Goal: Information Seeking & Learning: Learn about a topic

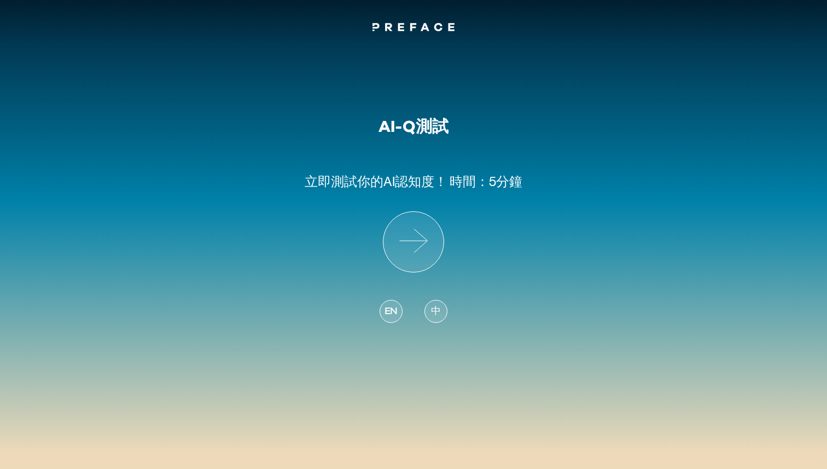
click at [437, 315] on span "中" at bounding box center [436, 311] width 10 height 15
click at [415, 245] on icon at bounding box center [414, 242] width 60 height 60
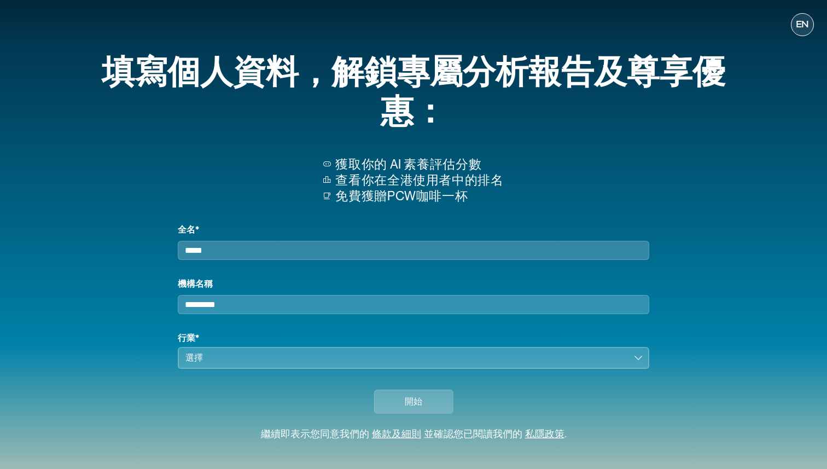
click at [276, 256] on input "全名*" at bounding box center [414, 250] width 472 height 19
type input "*"
type input "***"
click at [201, 364] on div "選擇" at bounding box center [406, 357] width 441 height 13
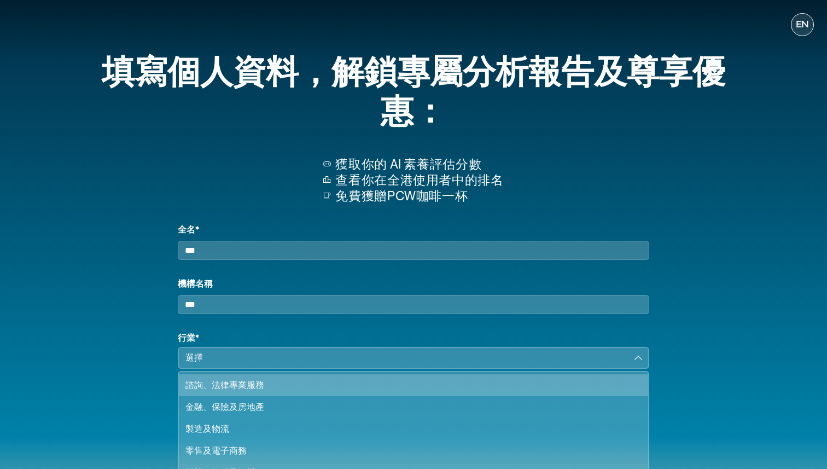
click at [229, 392] on div "諮詢、法律專業服務" at bounding box center [407, 385] width 443 height 13
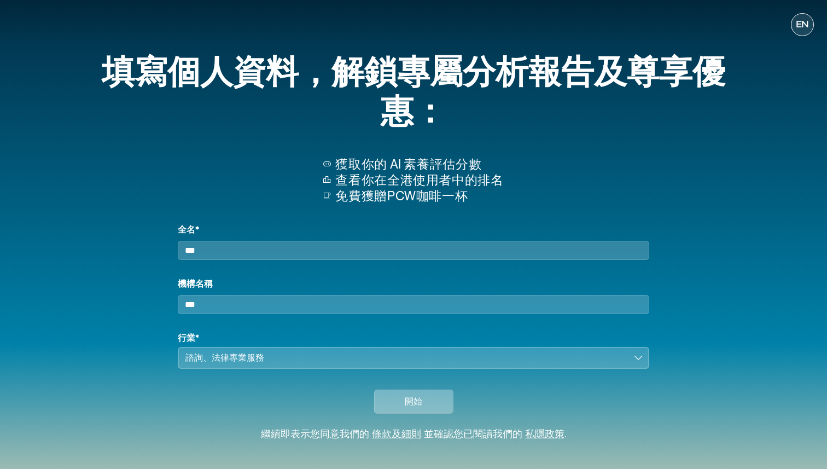
click at [405, 408] on span "開始" at bounding box center [414, 401] width 18 height 13
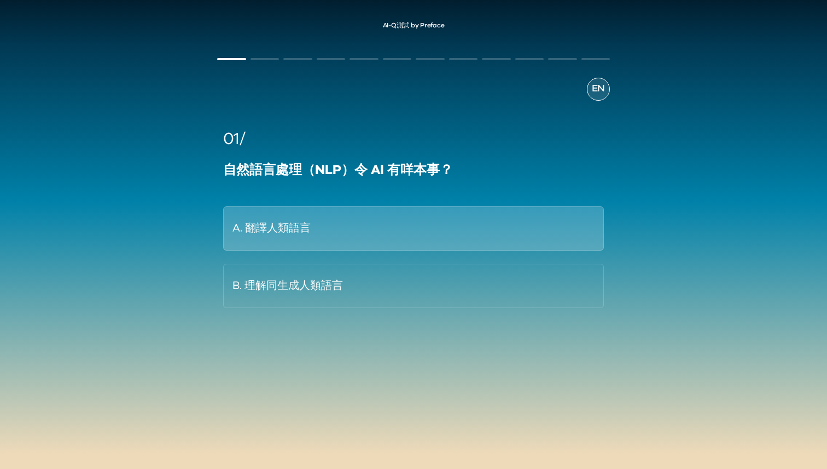
click at [326, 243] on button "A. 翻譯人類語言" at bounding box center [413, 228] width 381 height 44
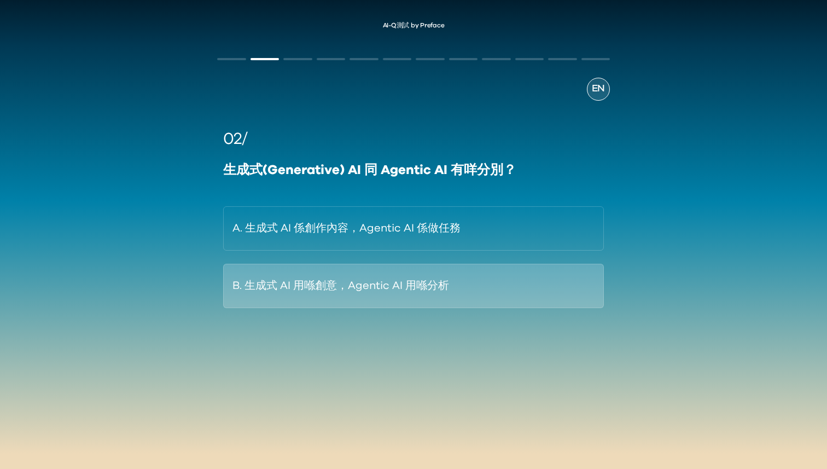
click at [345, 293] on button "B. 生成式 AI 用喺創意，Agentic AI 用喺分析" at bounding box center [413, 286] width 381 height 44
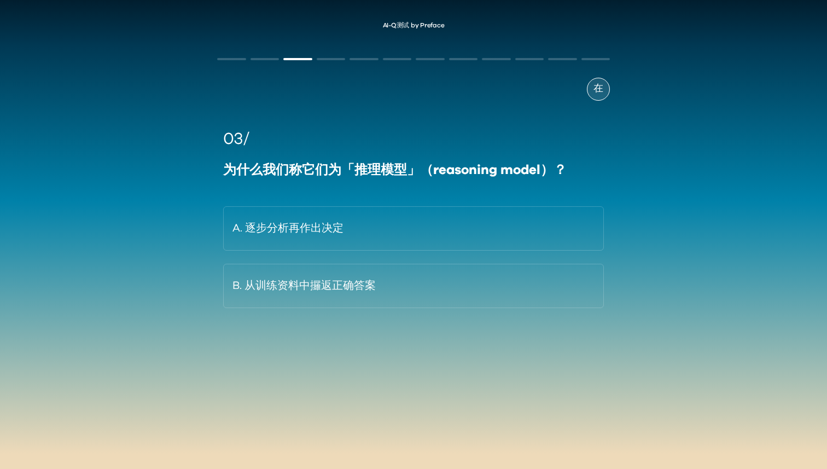
click at [406, 188] on div "03/ 为什么我们称它们为「推理模型」（reasoning model）？ A. 逐步分析再作出决定 B. 从训练资料中攞返正确答案" at bounding box center [413, 217] width 381 height 181
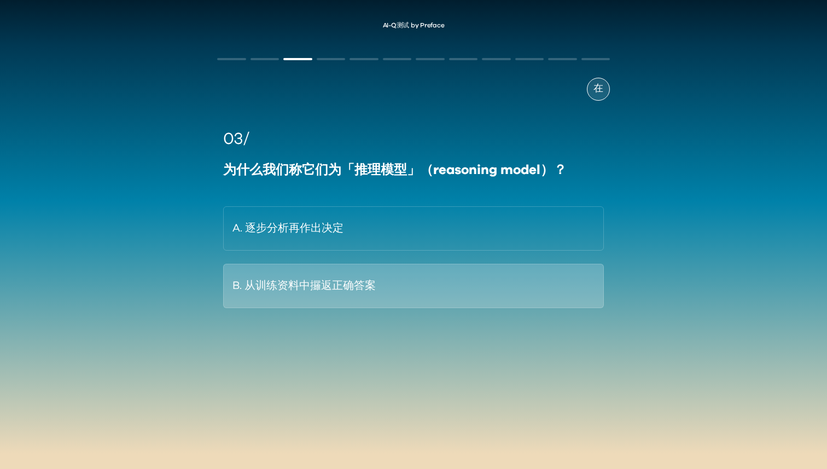
click at [354, 290] on font "B. 从训练资料中攞返正确答案" at bounding box center [304, 285] width 143 height 11
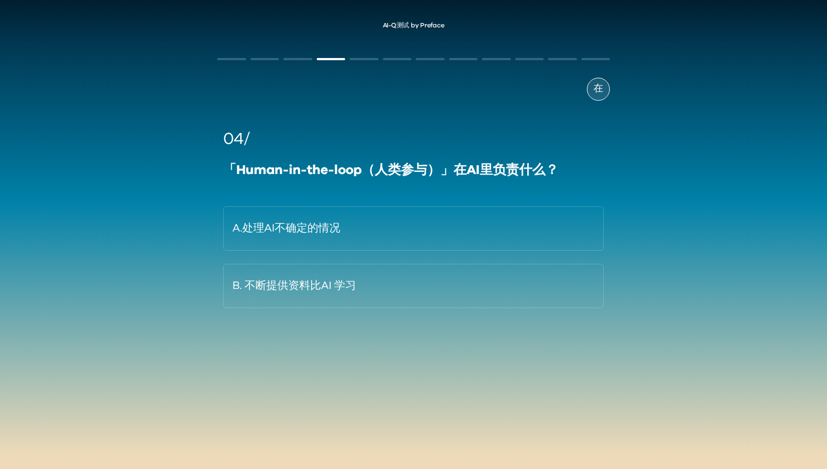
click at [301, 59] on div at bounding box center [297, 59] width 29 height 2
click at [256, 169] on font "「Human-in-the-loop（人类参与）」在AI里负责什么？" at bounding box center [390, 170] width 335 height 13
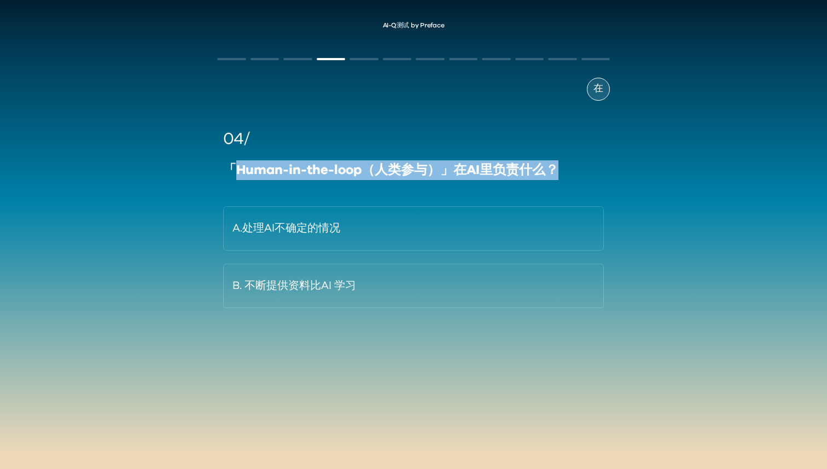
drag, startPoint x: 256, startPoint y: 169, endPoint x: 560, endPoint y: 170, distance: 304.8
click at [560, 170] on div "「Human-in-the-loop（人类参与）」在AI里负责什么？" at bounding box center [413, 170] width 381 height 20
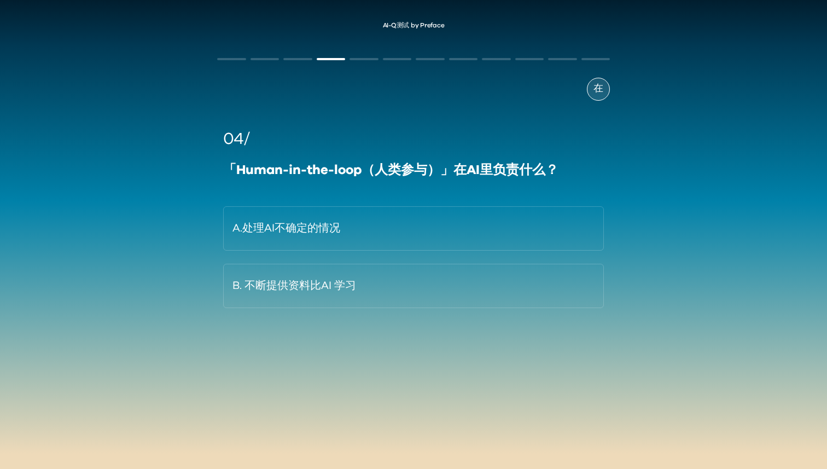
click at [618, 182] on div "在 04/ 「Human-in-the-loop（人类参与）」在AI里负责什么？ A.处理AI不确定的情况 B. 不断提供资料比AI 学习" at bounding box center [414, 223] width 414 height 367
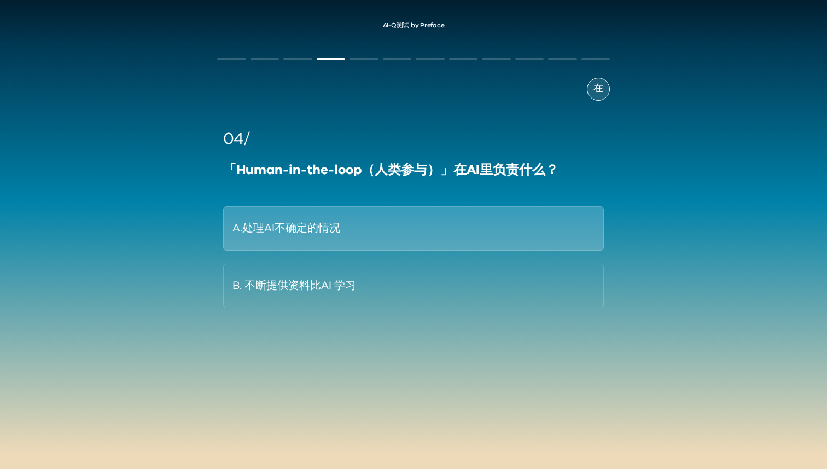
click at [326, 231] on font "A.处理AI不确定的情况" at bounding box center [287, 228] width 108 height 11
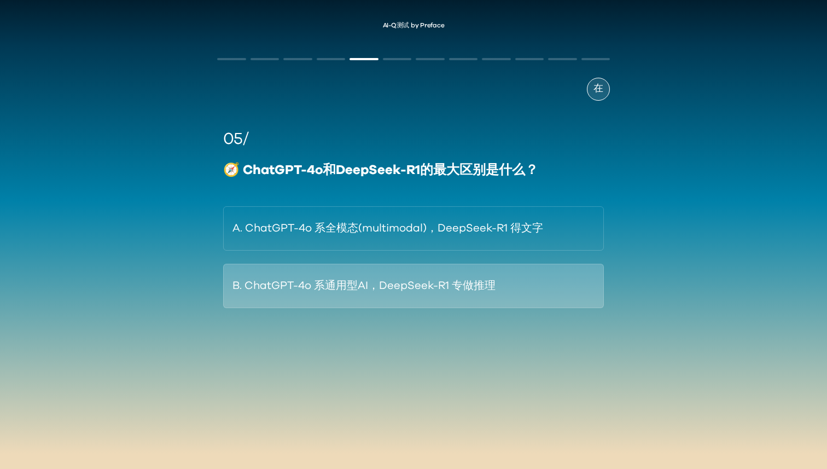
click at [402, 293] on font "B. ChatGPT-4o 系通用型AI，DeepSeek-R1 专做推理" at bounding box center [364, 285] width 263 height 17
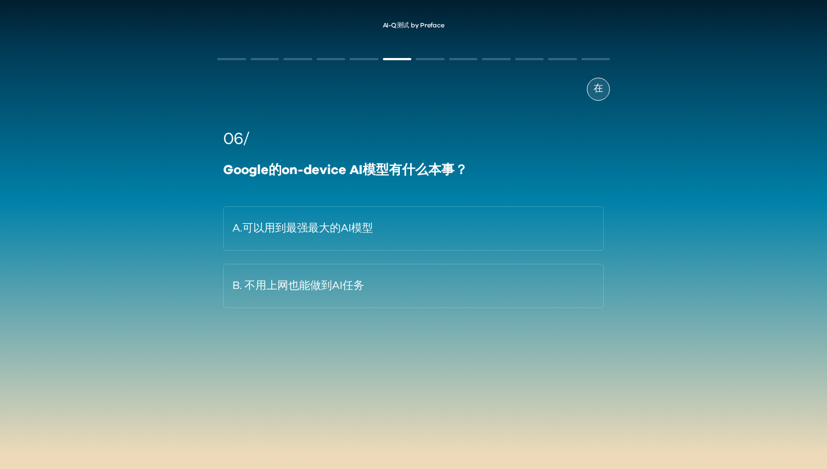
click at [294, 169] on font "Google的on-device AI模型有什么本事？" at bounding box center [345, 170] width 245 height 13
drag, startPoint x: 294, startPoint y: 169, endPoint x: 402, endPoint y: 169, distance: 107.3
click at [402, 169] on font "Google的on-device AI模型有什么本事？" at bounding box center [345, 170] width 245 height 13
click at [453, 171] on font "Google的on-device AI模型有什么本事？" at bounding box center [345, 170] width 245 height 13
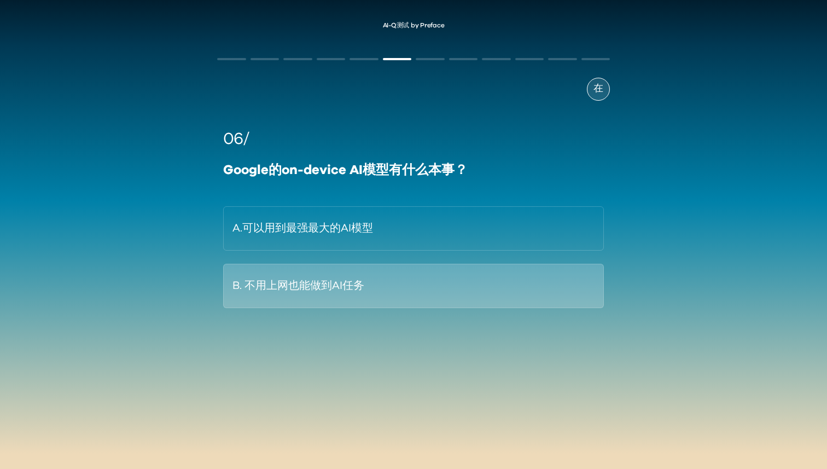
click at [289, 291] on font "B. 不用上网也能做到AI任务" at bounding box center [299, 285] width 132 height 11
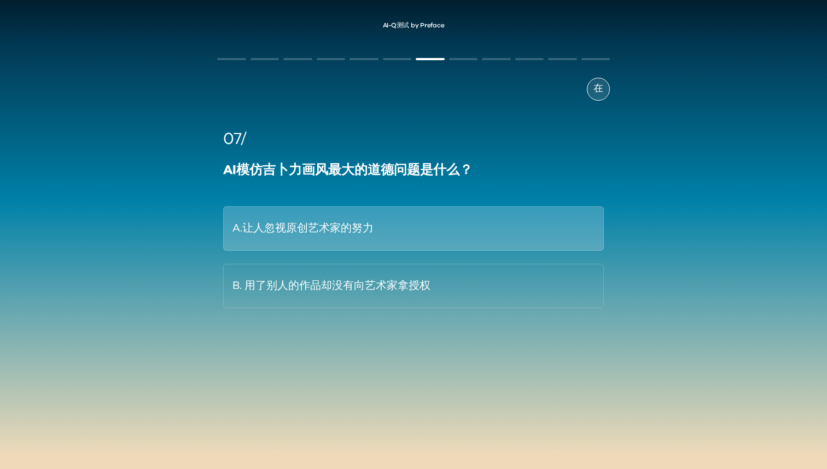
click at [323, 231] on font "A.让人忽视原创艺术家的努力" at bounding box center [303, 228] width 141 height 11
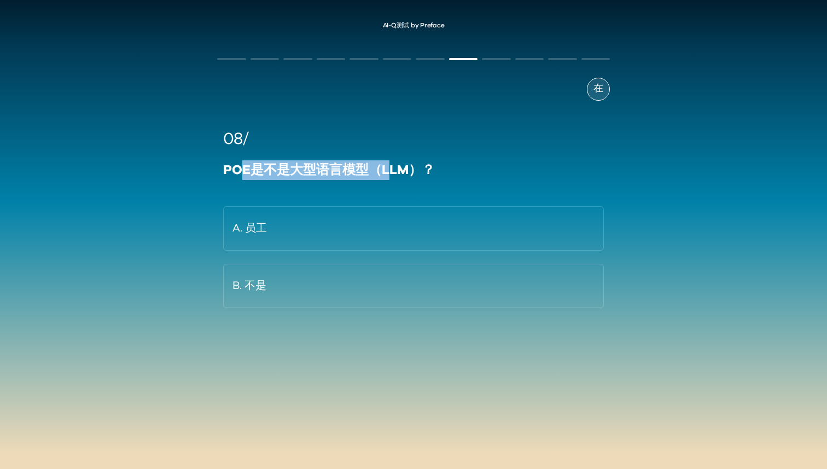
drag, startPoint x: 244, startPoint y: 172, endPoint x: 388, endPoint y: 172, distance: 143.9
click at [388, 172] on font "POE是不是大型语言模型（LLM）？" at bounding box center [329, 170] width 212 height 13
click at [422, 172] on font "POE是不是大型语言模型（LLM）？" at bounding box center [329, 170] width 212 height 13
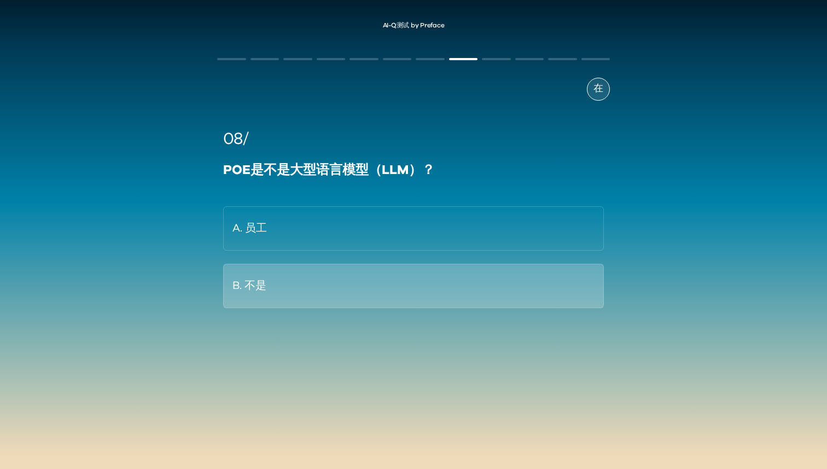
click at [248, 288] on font "B. 不是" at bounding box center [250, 285] width 34 height 11
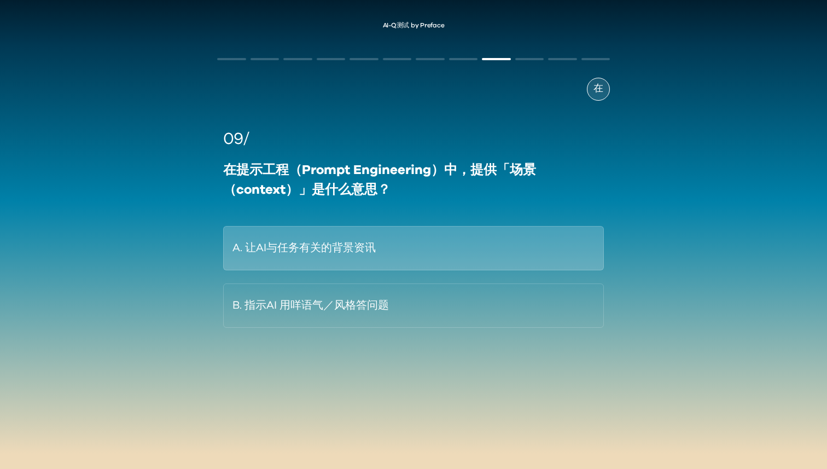
click at [362, 260] on button "A. 让AI与任务有关的背景资讯" at bounding box center [413, 248] width 381 height 44
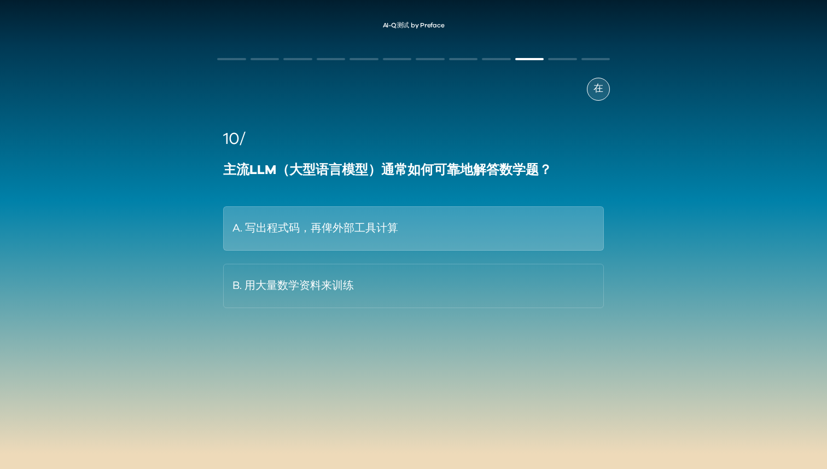
click at [381, 236] on font "A. 写出程式码，再俾外部工具计算" at bounding box center [316, 228] width 166 height 17
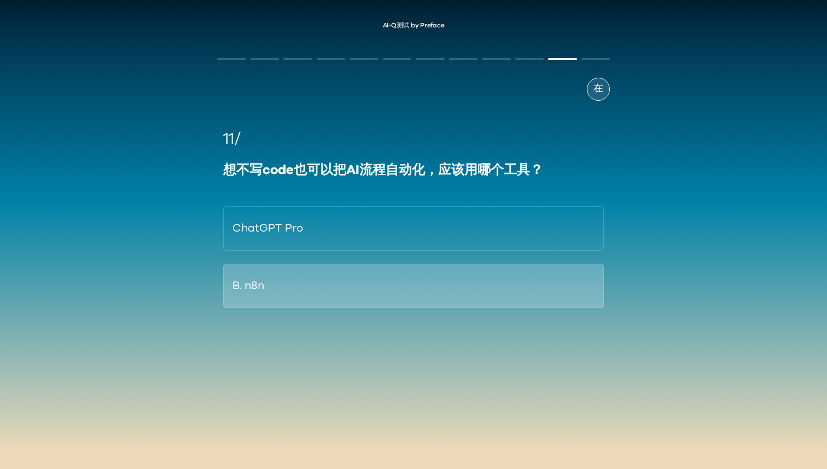
click at [363, 289] on button "B. n8n" at bounding box center [413, 286] width 381 height 44
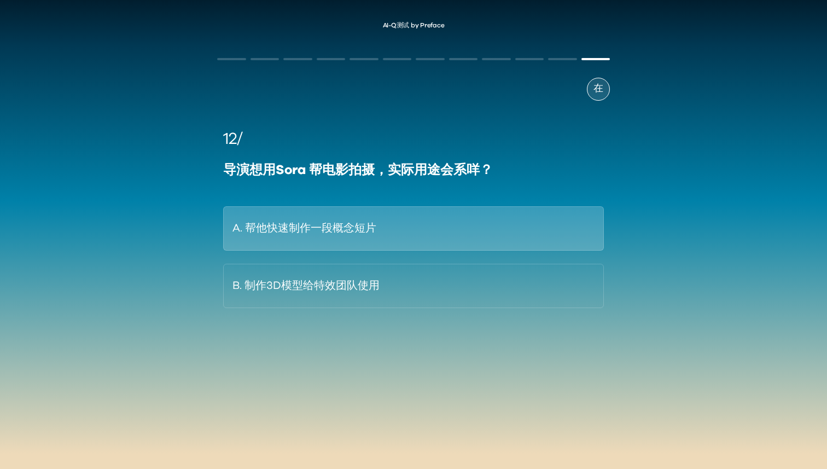
click at [343, 243] on button "A. 帮他快速制作一段概念短片" at bounding box center [413, 228] width 381 height 44
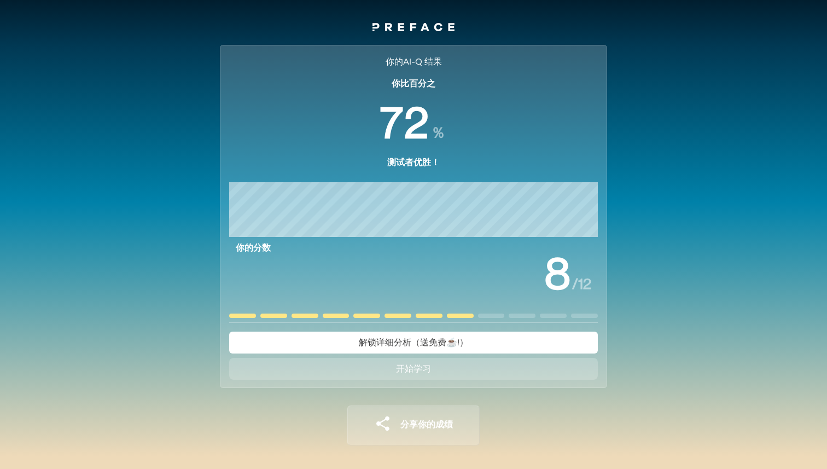
scroll to position [2, 0]
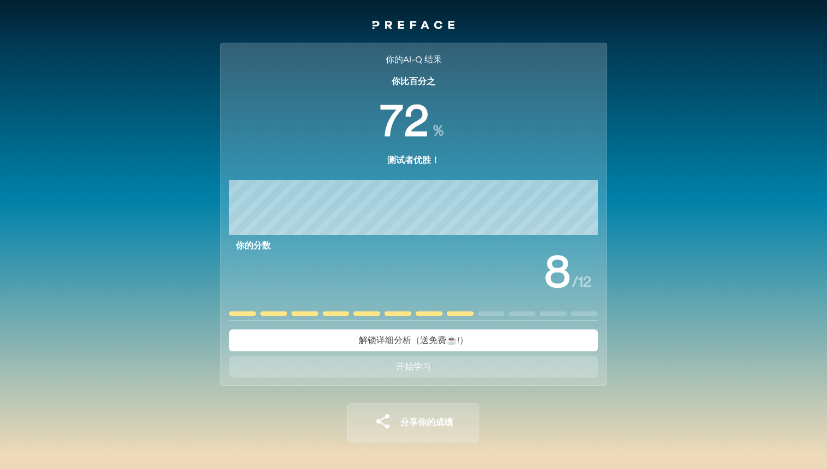
click at [434, 370] on button "开始学习" at bounding box center [413, 367] width 369 height 22
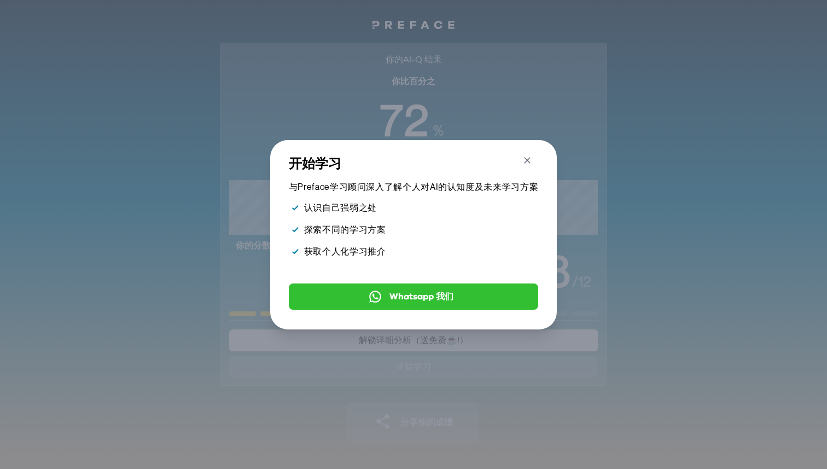
click at [526, 160] on icon "button" at bounding box center [527, 160] width 7 height 7
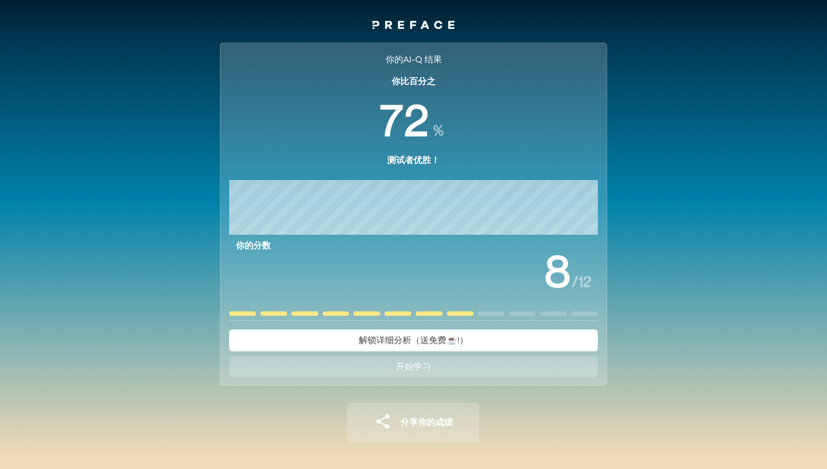
click at [379, 345] on span "解锁详细分析（送免费☕️!）" at bounding box center [413, 340] width 109 height 13
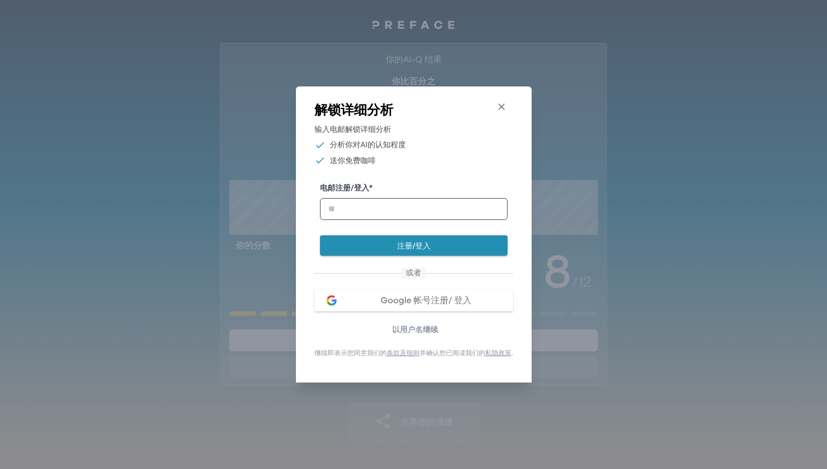
click at [503, 102] on icon "button" at bounding box center [501, 106] width 11 height 11
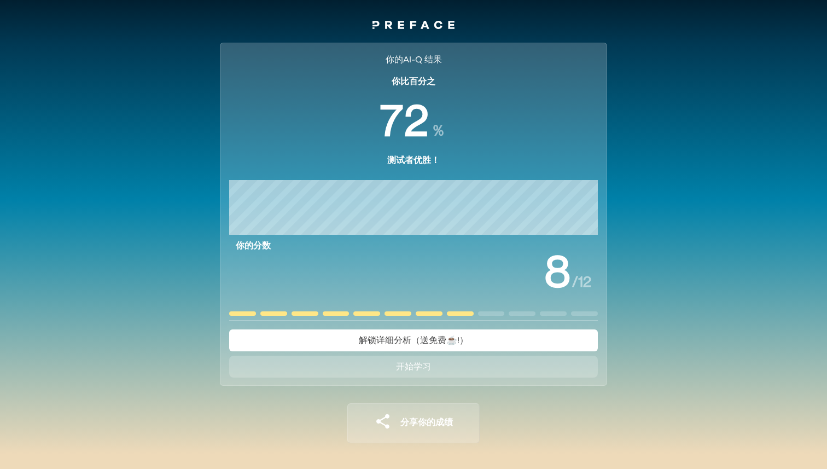
click at [495, 314] on div at bounding box center [491, 313] width 27 height 4
click at [517, 314] on div at bounding box center [522, 313] width 27 height 4
